Goal: Information Seeking & Learning: Learn about a topic

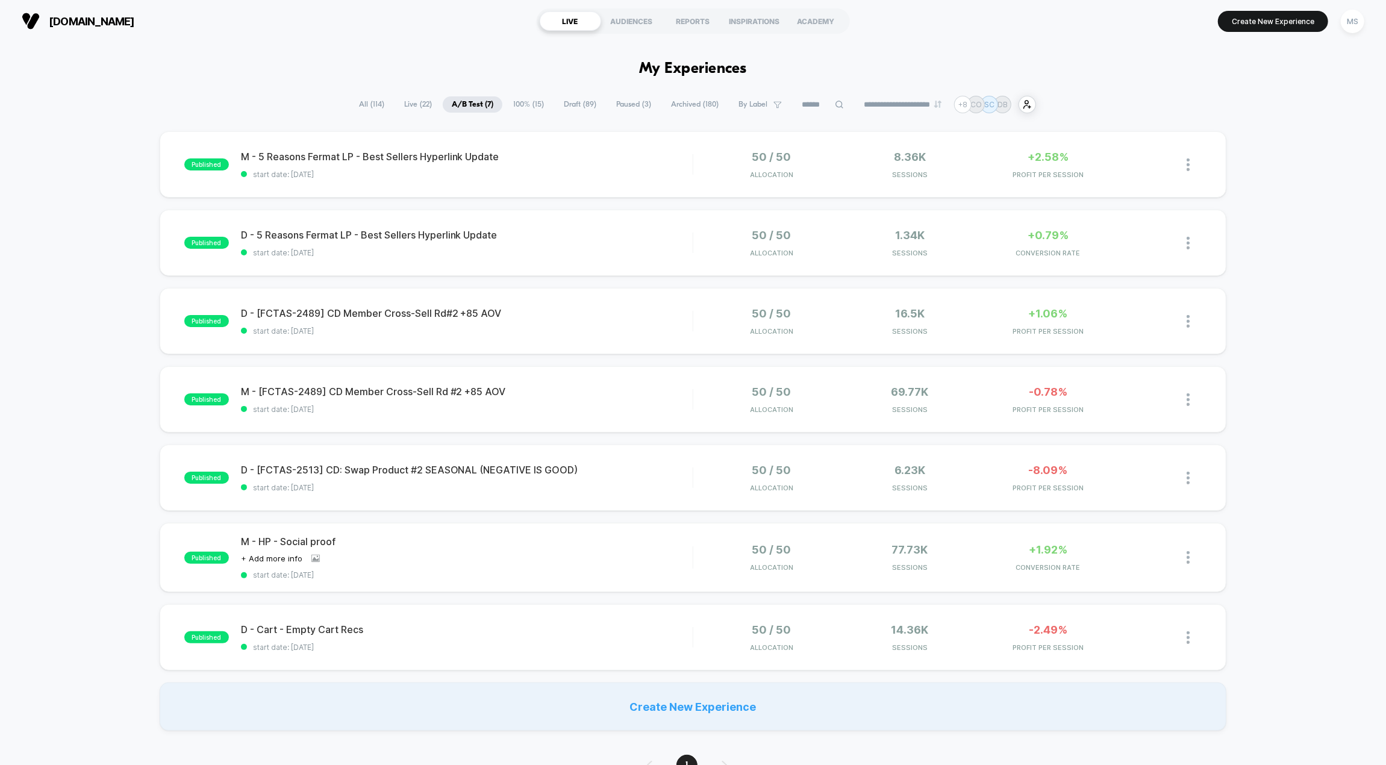
click at [412, 98] on span "Live ( 22 )" at bounding box center [418, 104] width 46 height 16
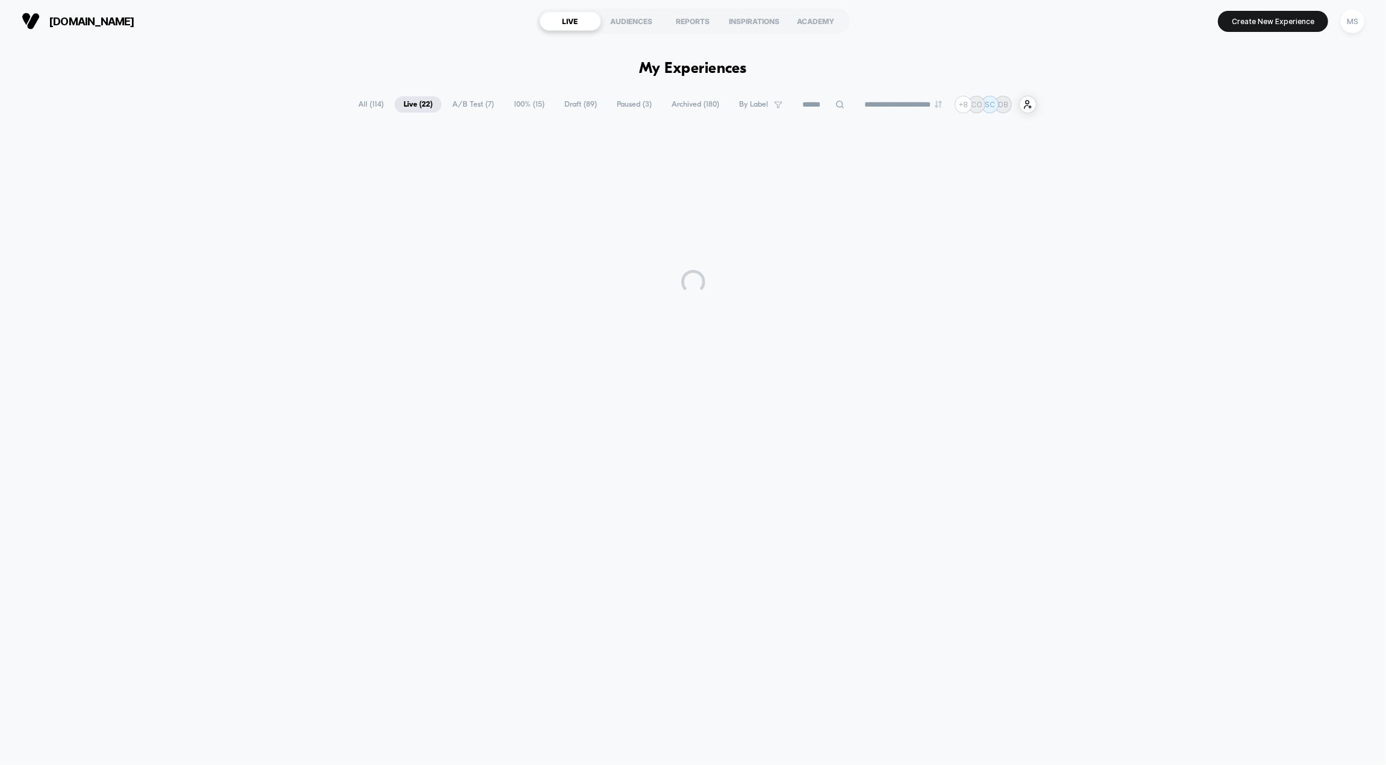
click at [472, 102] on span "A/B Test ( 7 )" at bounding box center [473, 104] width 60 height 16
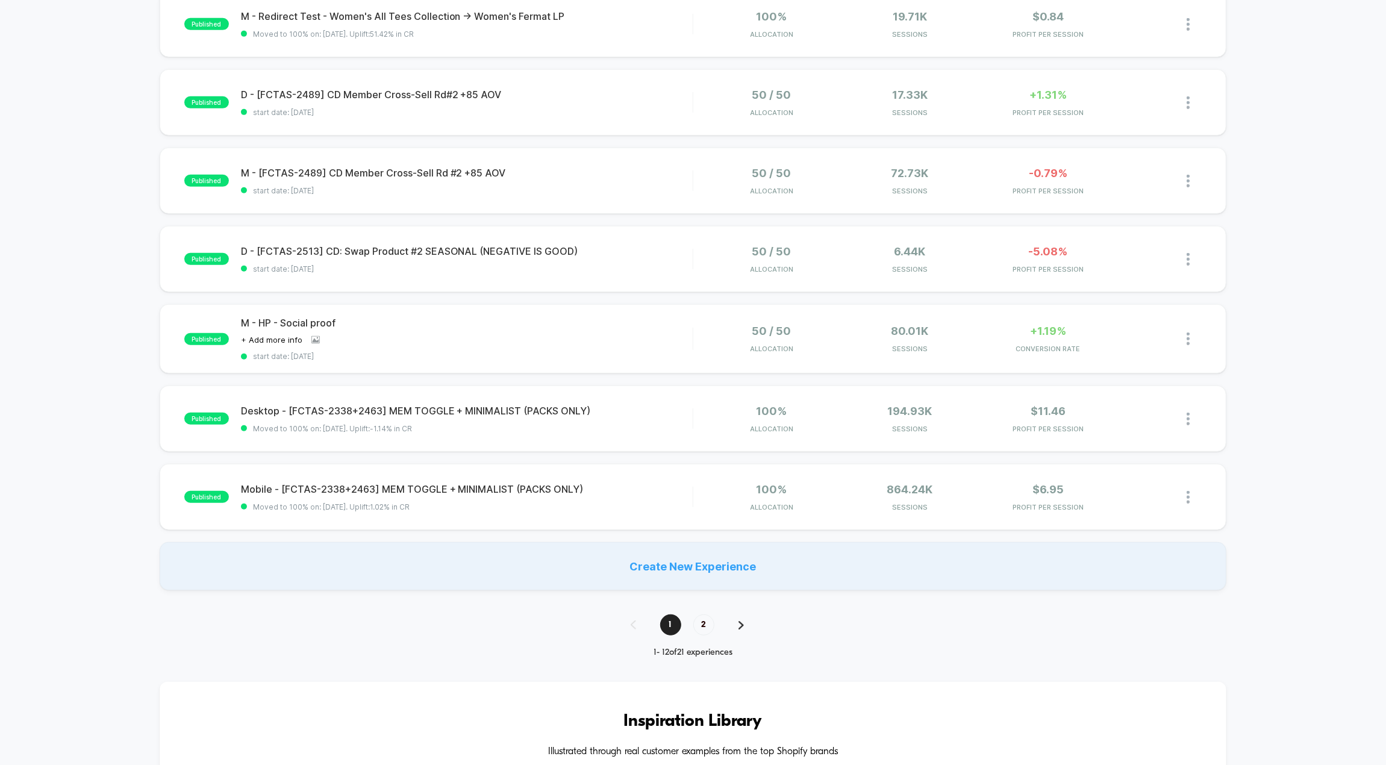
scroll to position [542, 0]
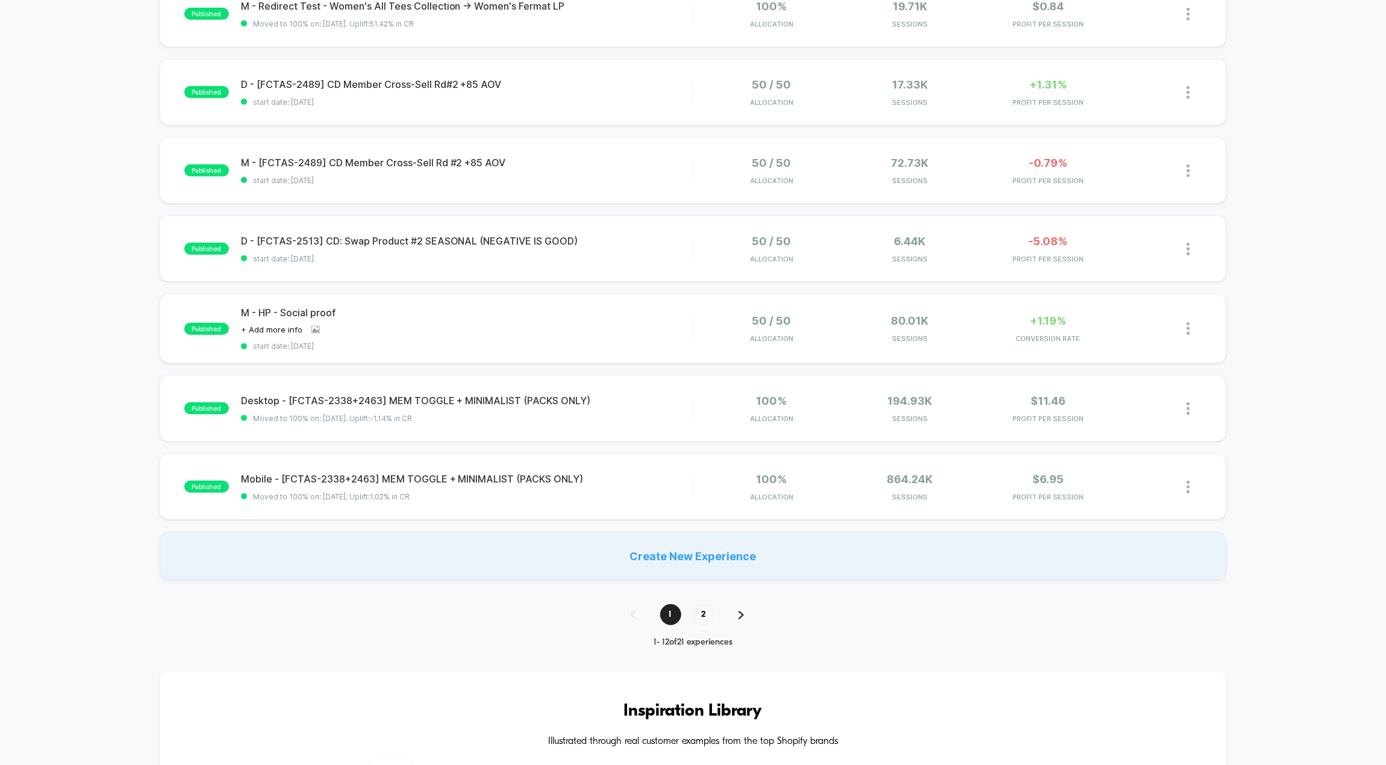
click at [740, 613] on img at bounding box center [740, 615] width 5 height 8
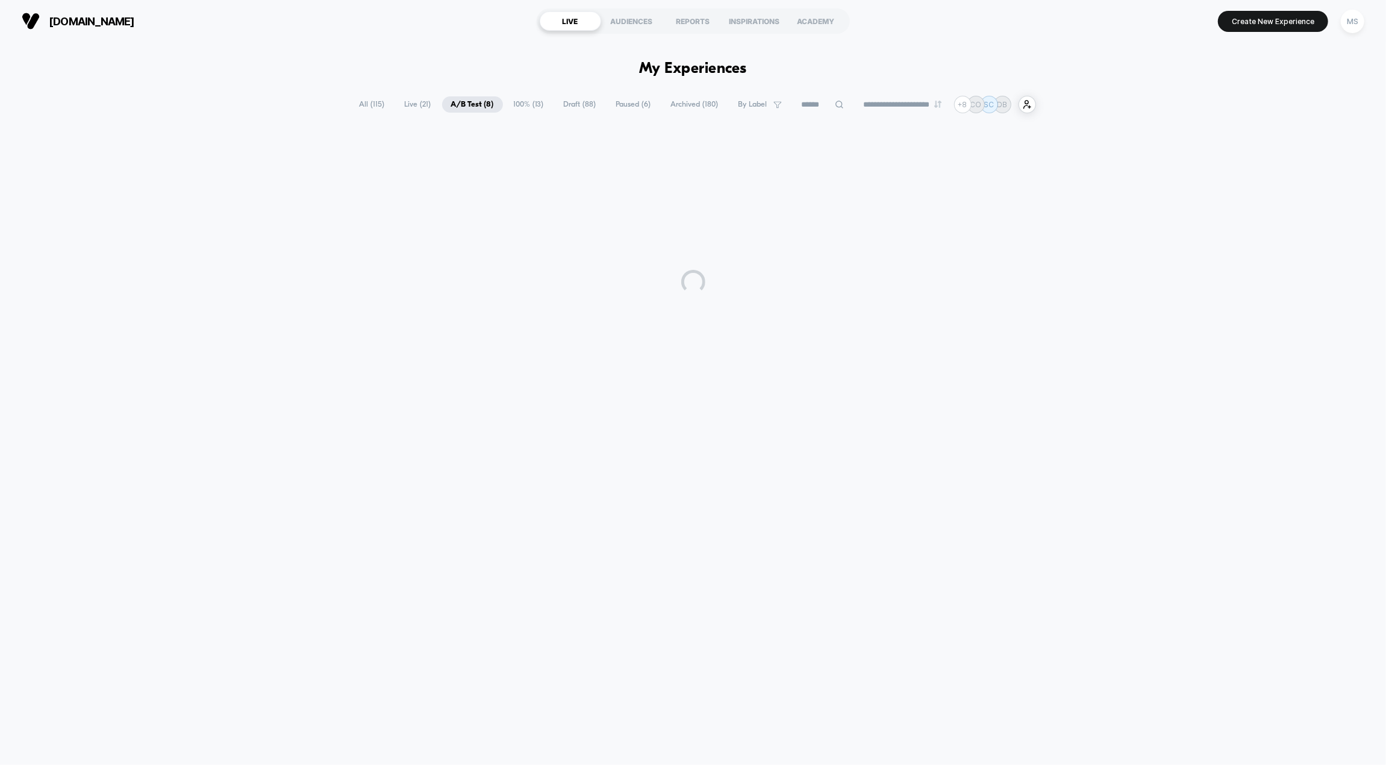
scroll to position [0, 0]
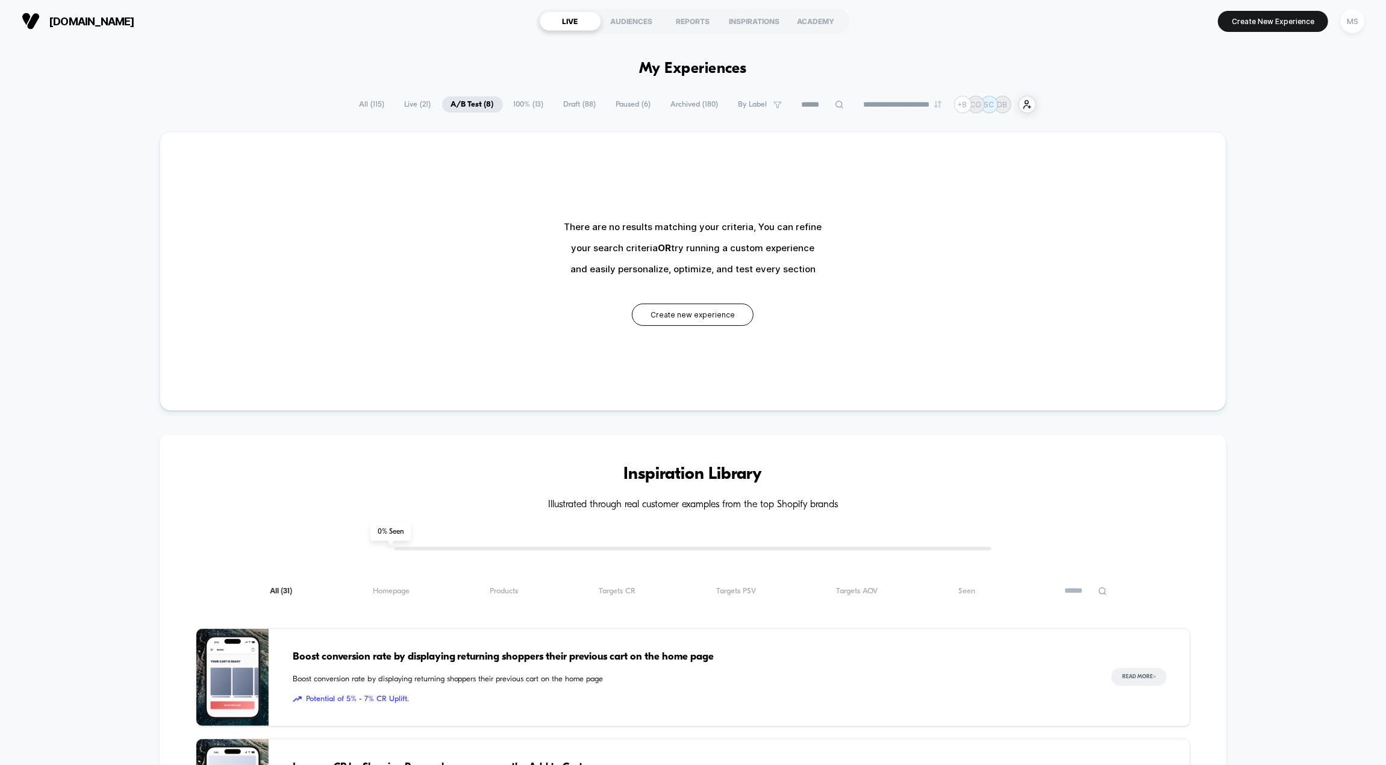
click at [463, 103] on span "A/B Test ( 8 )" at bounding box center [472, 104] width 61 height 16
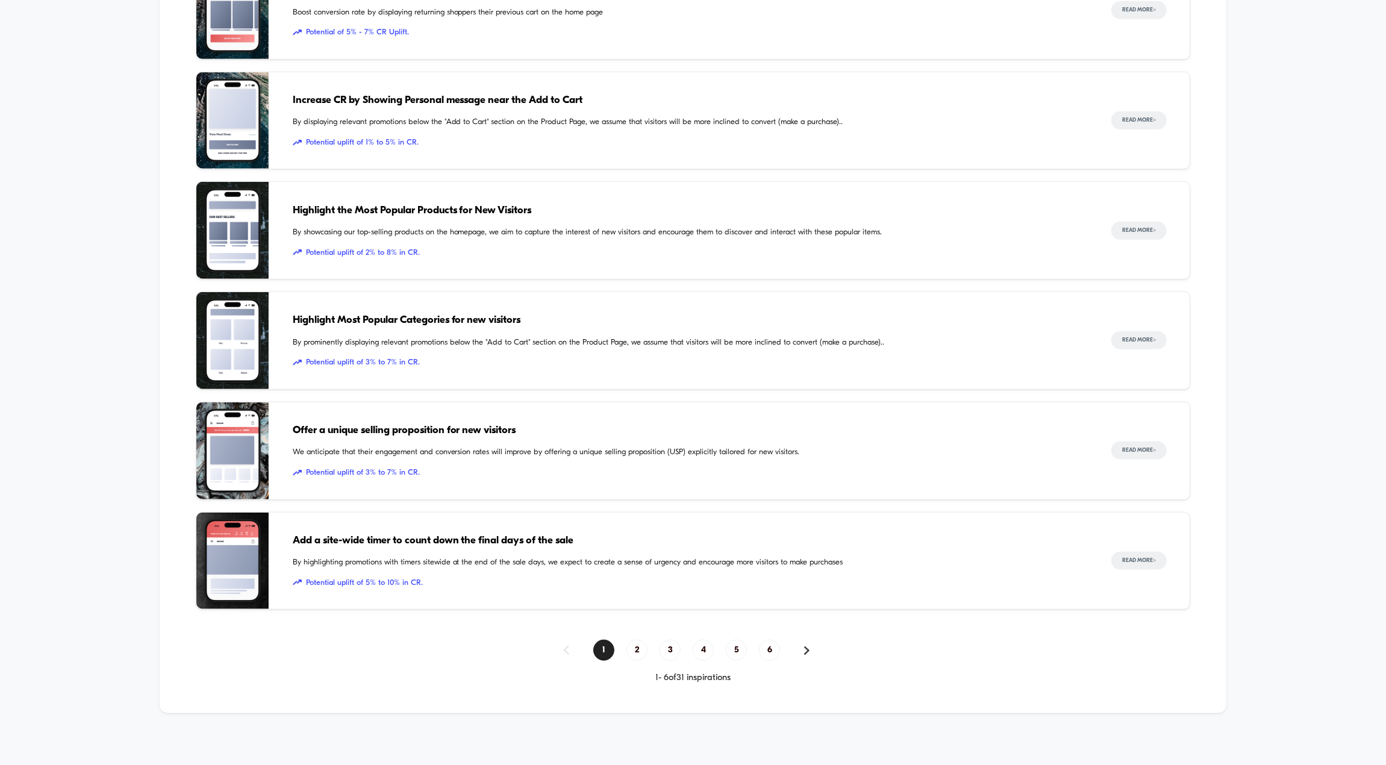
scroll to position [667, 0]
click at [643, 648] on span "2" at bounding box center [636, 649] width 21 height 21
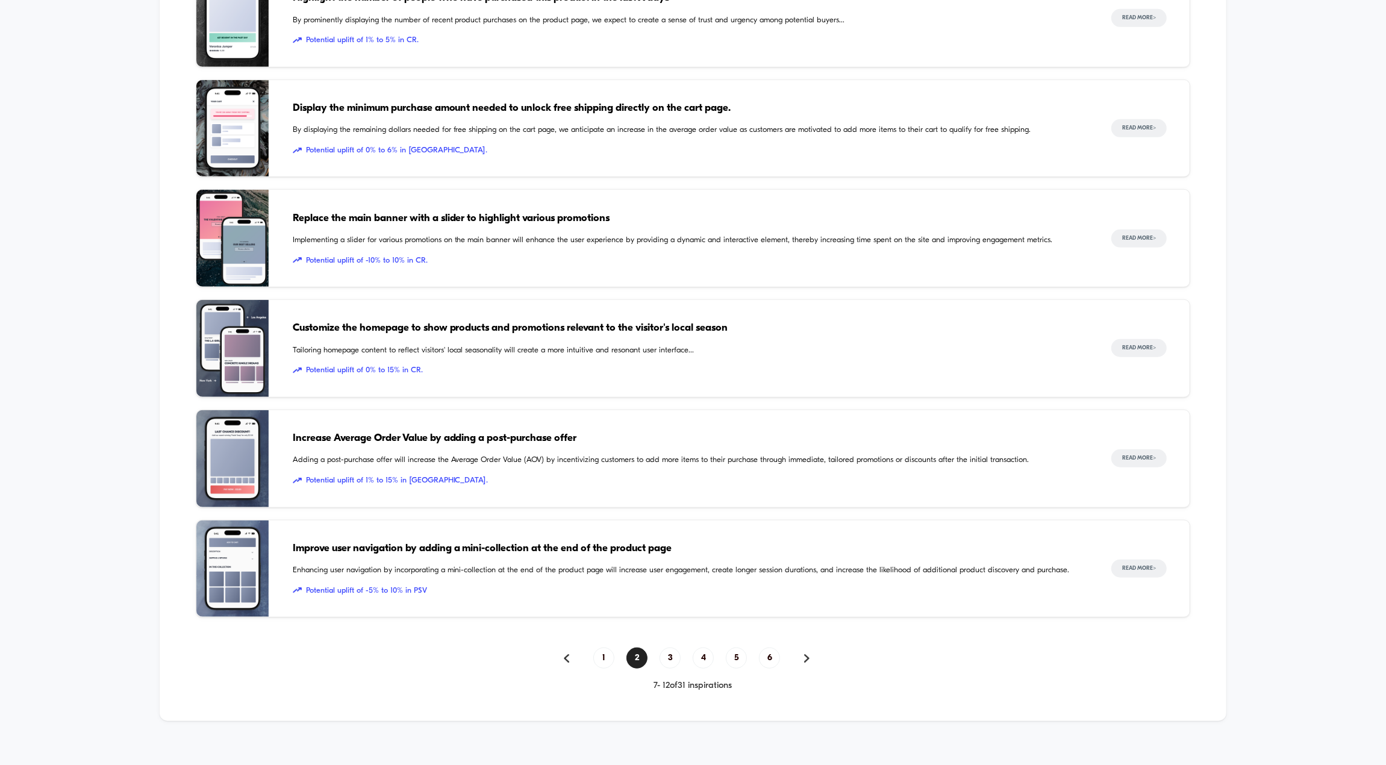
scroll to position [660, 0]
click at [670, 649] on span "3" at bounding box center [670, 656] width 21 height 21
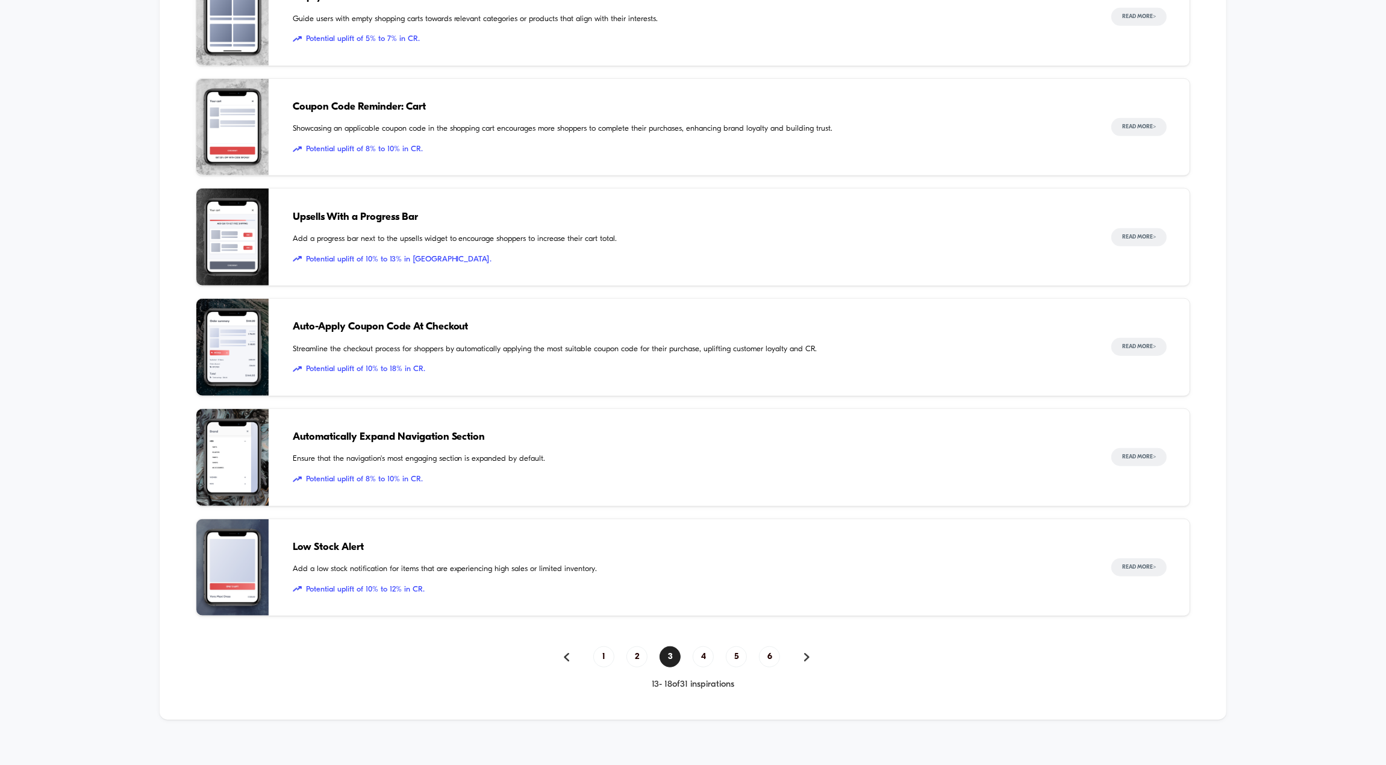
drag, startPoint x: 343, startPoint y: 431, endPoint x: 323, endPoint y: 438, distance: 21.9
click at [322, 438] on span "Automatically Expand Navigation Section" at bounding box center [690, 437] width 795 height 16
